Goal: Information Seeking & Learning: Learn about a topic

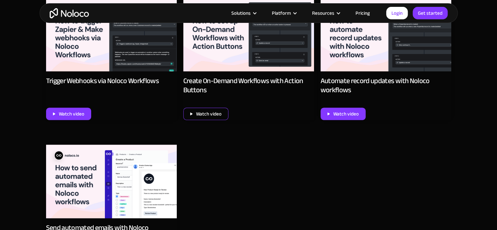
click at [205, 112] on div "Watch video" at bounding box center [209, 114] width 26 height 9
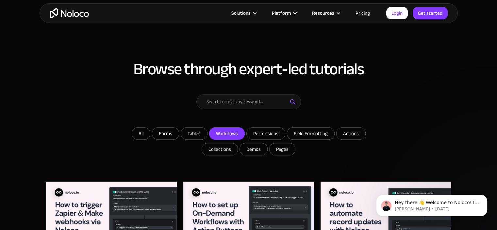
scroll to position [188, 0]
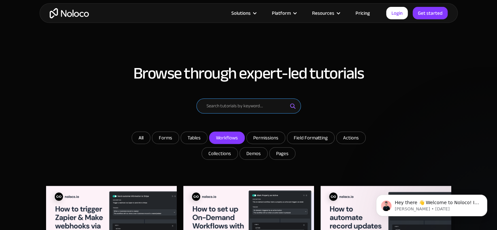
click at [224, 105] on input "Email Form" at bounding box center [249, 105] width 105 height 15
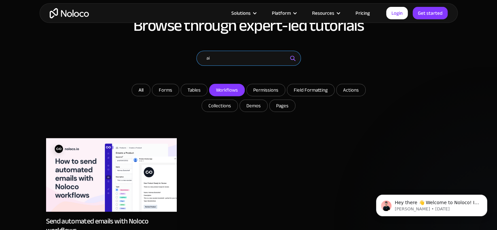
scroll to position [221, 0]
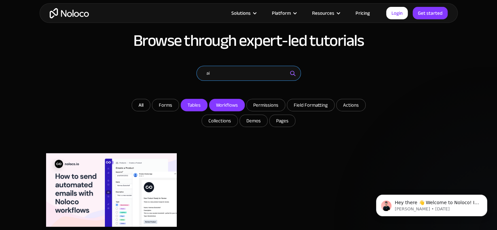
type input "ai"
click at [179, 109] on input "Tables" at bounding box center [165, 105] width 26 height 12
checkbox input "true"
click at [224, 74] on input "ai" at bounding box center [249, 73] width 105 height 15
type input "a"
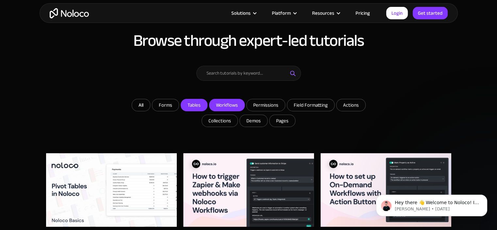
click at [207, 106] on input "Workflows" at bounding box center [194, 105] width 26 height 12
checkbox input "false"
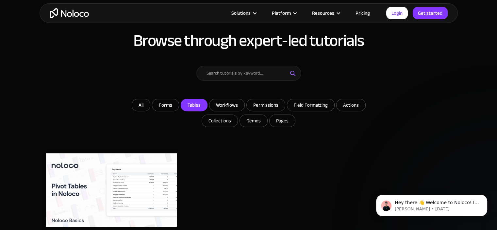
click at [191, 105] on input "Tables" at bounding box center [194, 105] width 26 height 12
checkbox input "false"
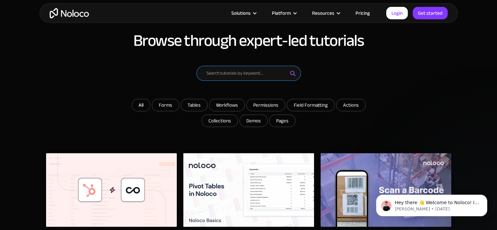
click at [238, 72] on input "Email Form" at bounding box center [249, 73] width 105 height 15
click at [362, 81] on form "All Forms Tables Workflows Permissions Field Formatting Actions Collections Dem…" at bounding box center [249, 97] width 262 height 63
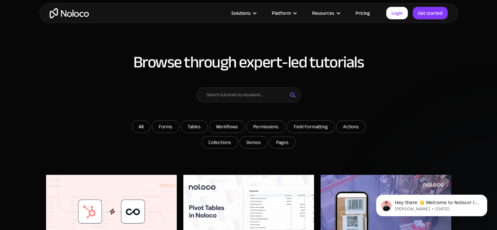
scroll to position [155, 0]
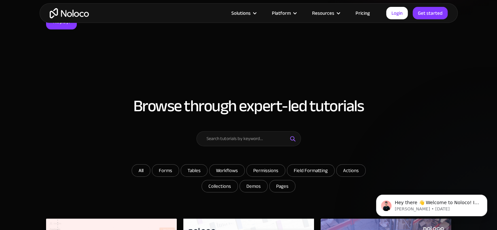
click at [101, 103] on h2 "Browse through expert-led tutorials" at bounding box center [249, 106] width 406 height 18
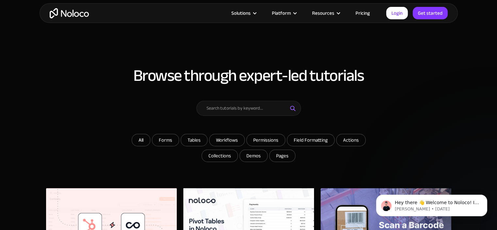
scroll to position [221, 0]
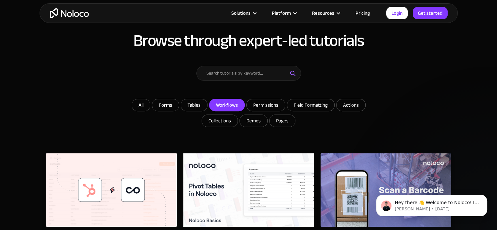
click at [179, 105] on input "Workflows" at bounding box center [165, 105] width 26 height 12
checkbox input "true"
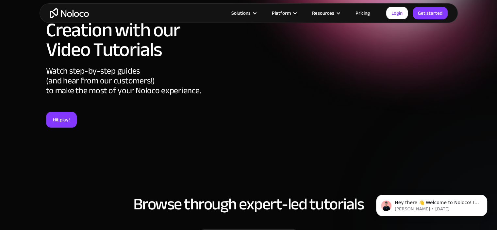
scroll to position [0, 0]
